Goal: Register for event/course

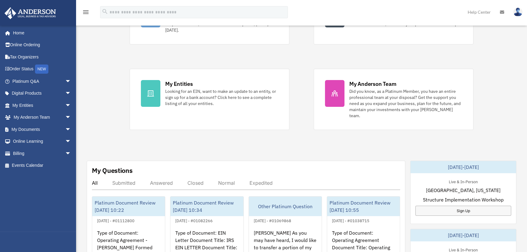
scroll to position [110, 0]
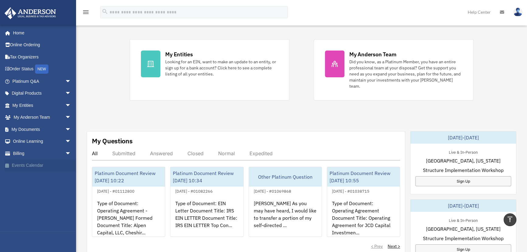
click at [29, 162] on link "Events Calendar" at bounding box center [42, 165] width 76 height 12
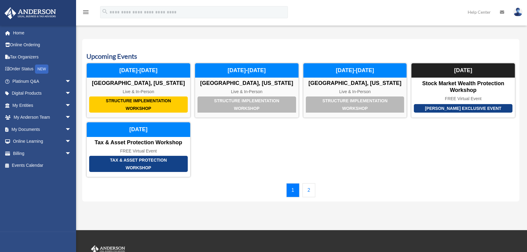
click at [308, 188] on link "2" at bounding box center [308, 190] width 13 height 14
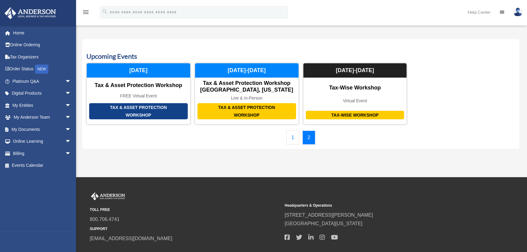
click at [289, 137] on link "1" at bounding box center [292, 137] width 13 height 14
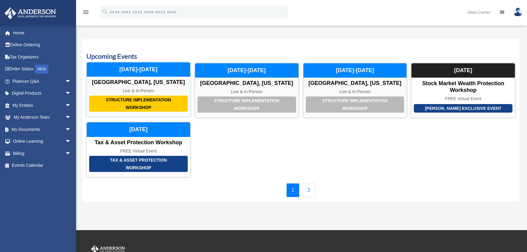
click at [144, 106] on div "Structure Implementation Workshop" at bounding box center [138, 103] width 99 height 16
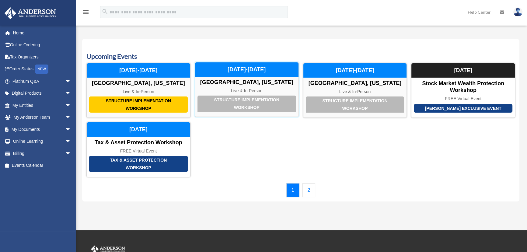
click at [237, 103] on div "Structure Implementation Workshop" at bounding box center [246, 103] width 99 height 16
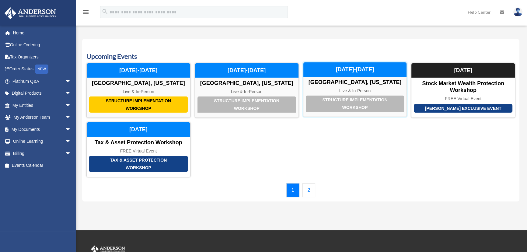
click at [348, 105] on div "Structure Implementation Workshop" at bounding box center [355, 103] width 99 height 16
